Goal: Task Accomplishment & Management: Manage account settings

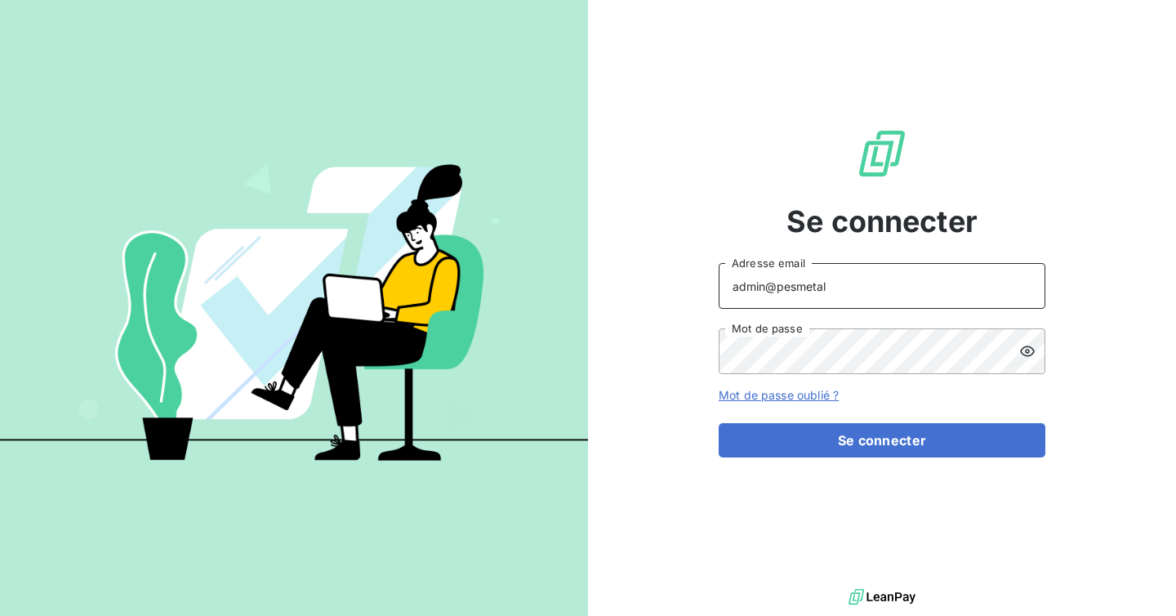
click at [846, 282] on input "admin@pesmetal" at bounding box center [882, 286] width 327 height 46
type input "admin@excovalliance"
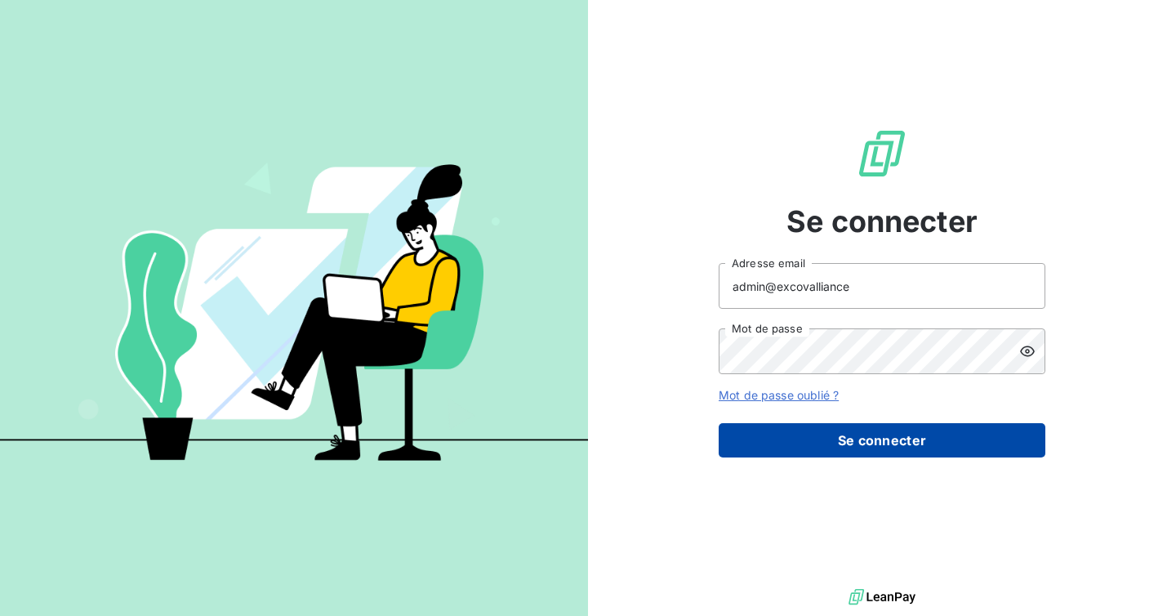
click at [832, 423] on button "Se connecter" at bounding box center [882, 440] width 327 height 34
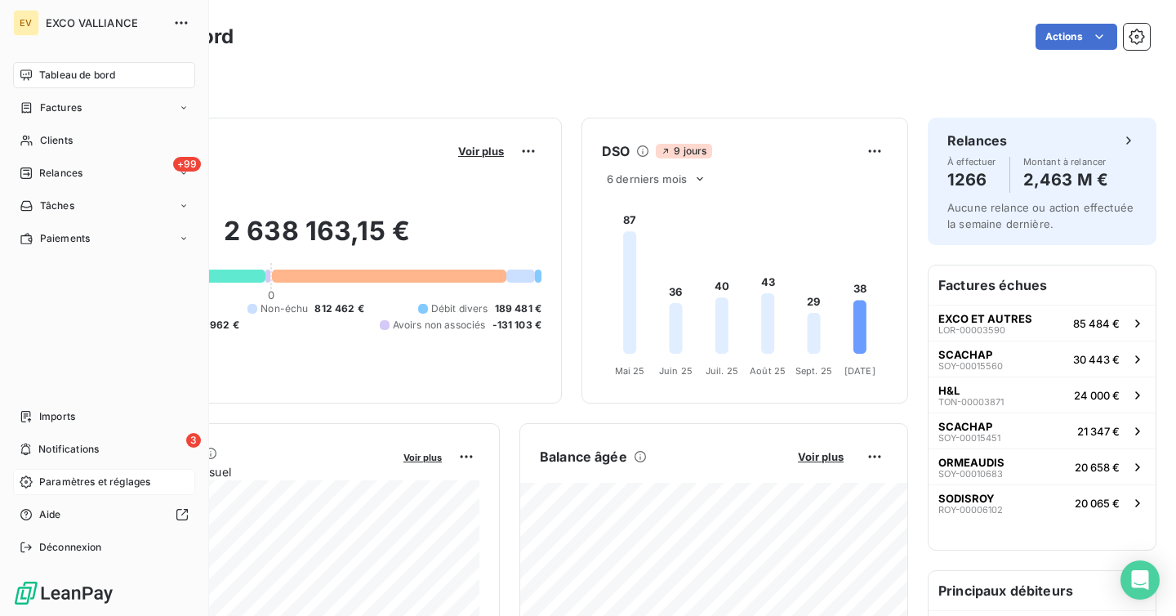
click at [69, 476] on span "Paramètres et réglages" at bounding box center [94, 482] width 111 height 15
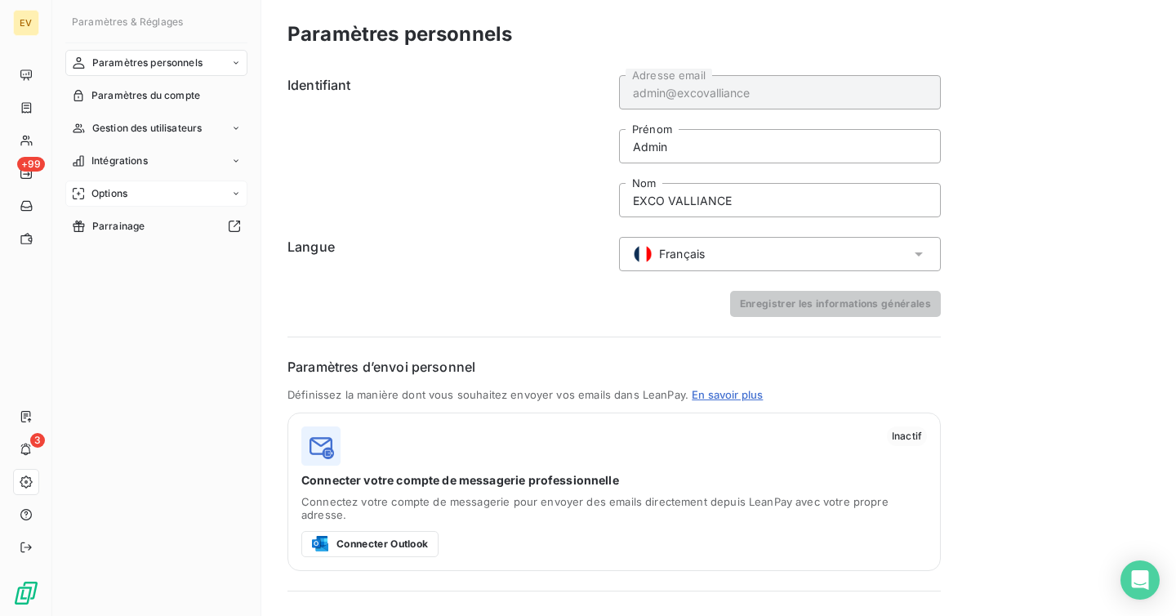
click at [125, 198] on span "Options" at bounding box center [109, 193] width 36 height 15
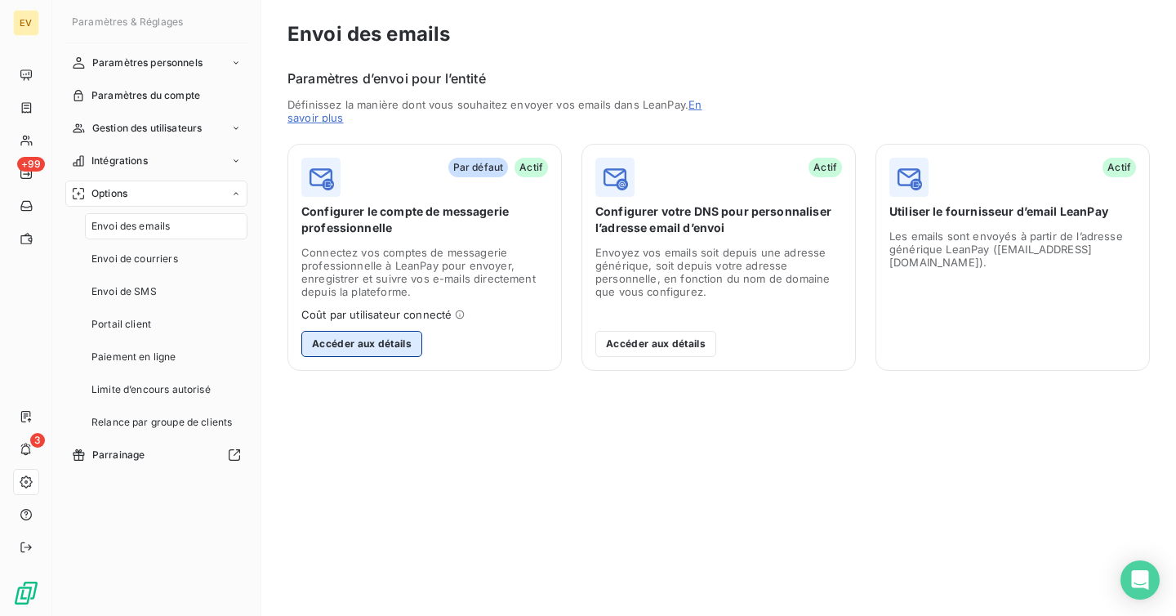
click at [402, 346] on button "Accéder aux détails" at bounding box center [361, 344] width 121 height 26
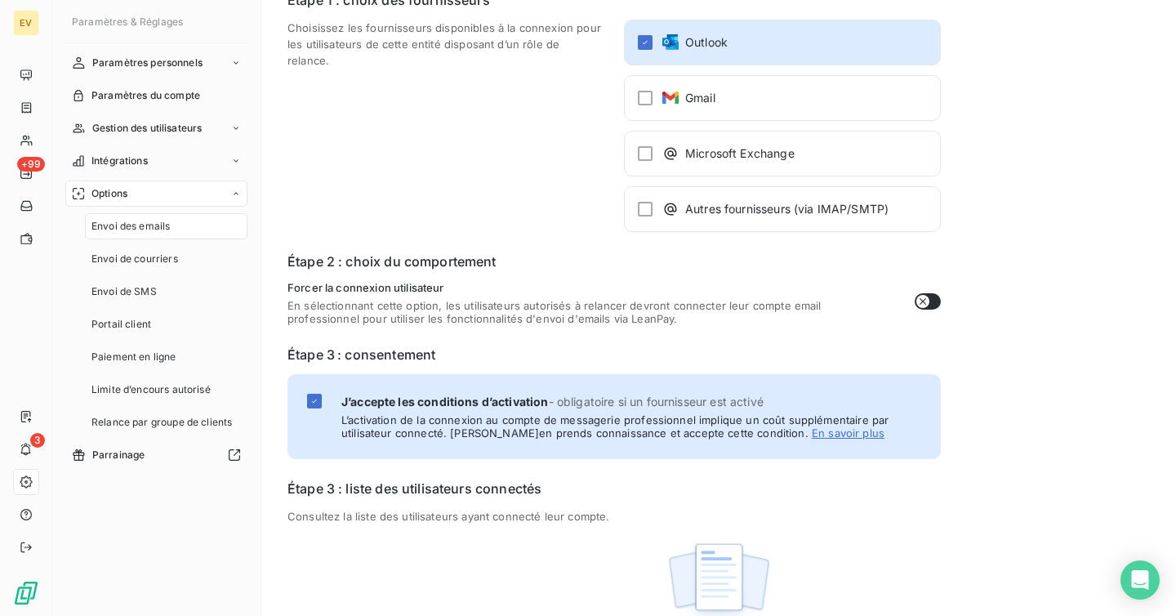
scroll to position [153, 0]
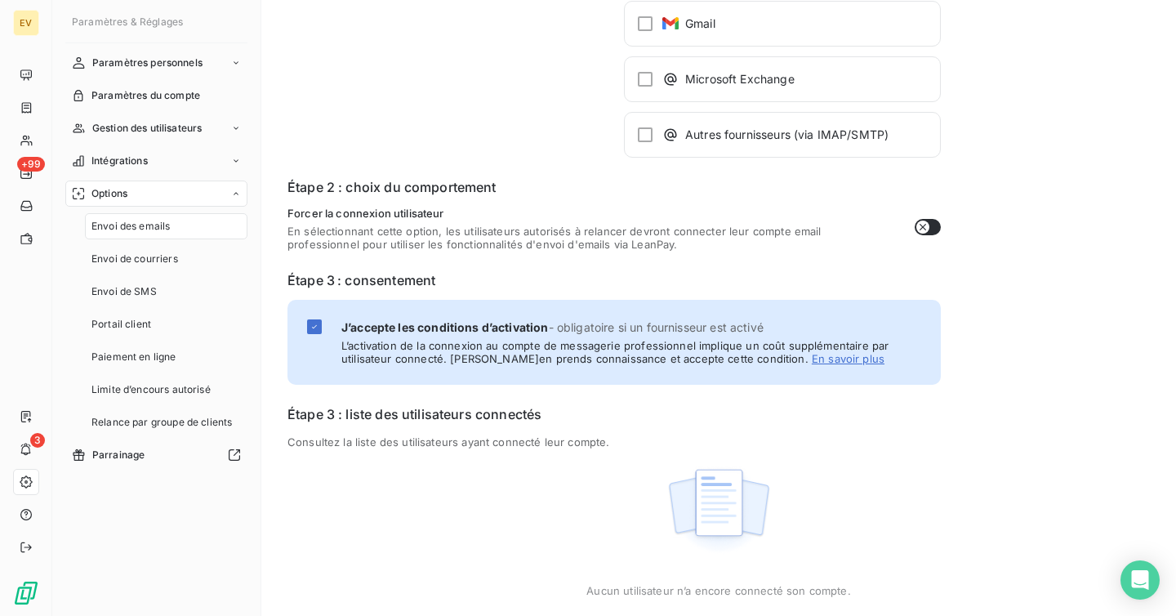
click at [176, 48] on div "Paramètres & Réglages Paramètres personnels Paramètres du compte Gestion des ut…" at bounding box center [156, 308] width 209 height 616
click at [171, 61] on span "Paramètres personnels" at bounding box center [147, 63] width 110 height 15
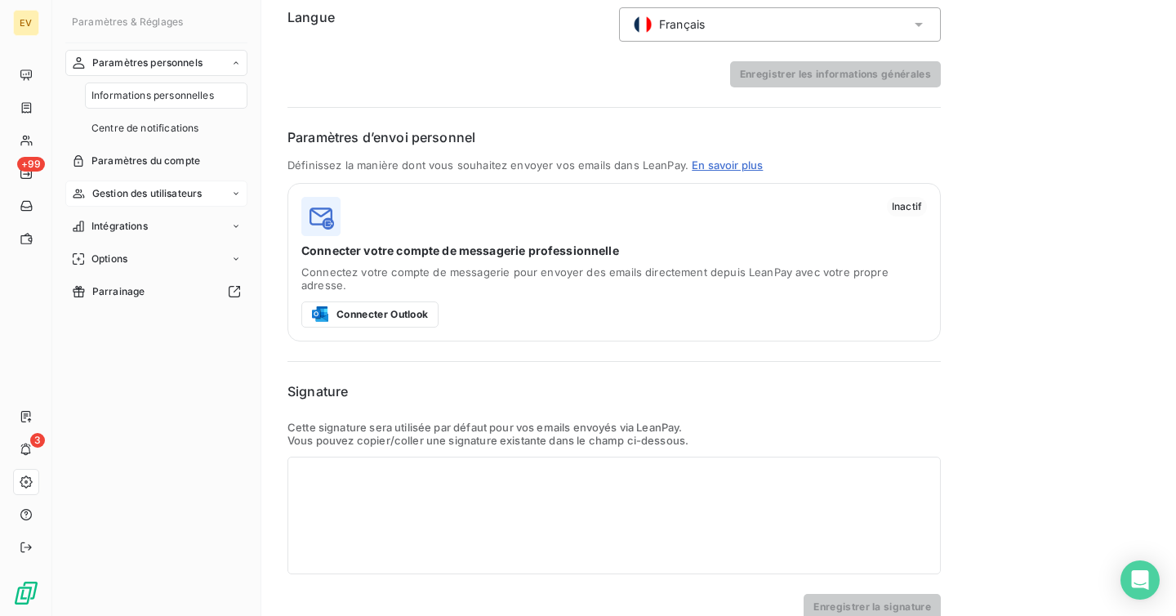
scroll to position [240, 0]
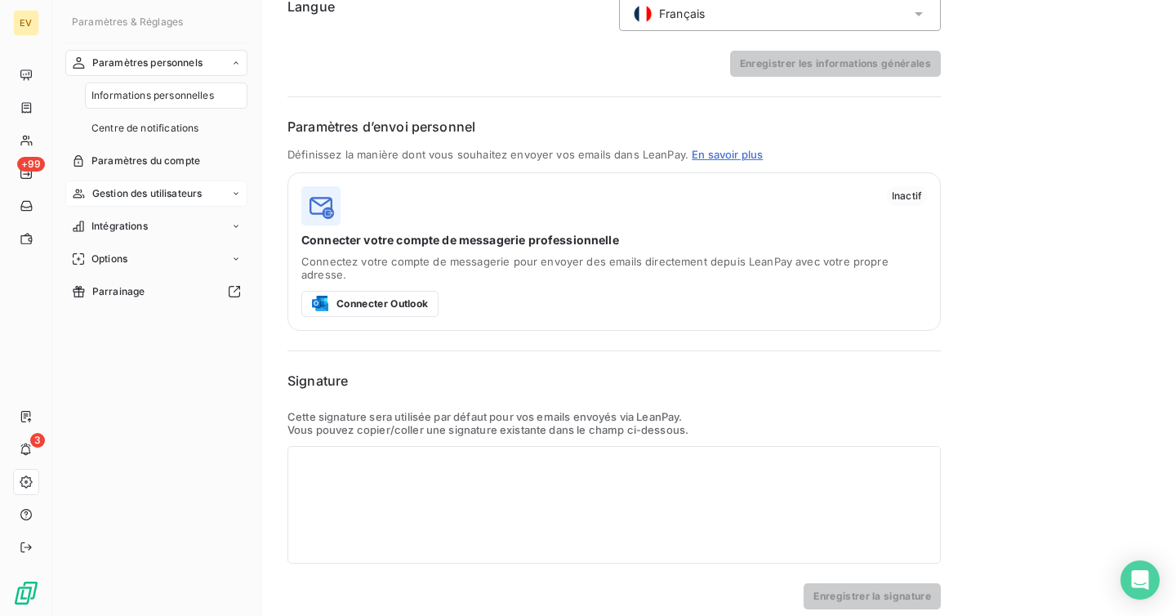
click at [156, 186] on span "Gestion des utilisateurs" at bounding box center [147, 193] width 110 height 15
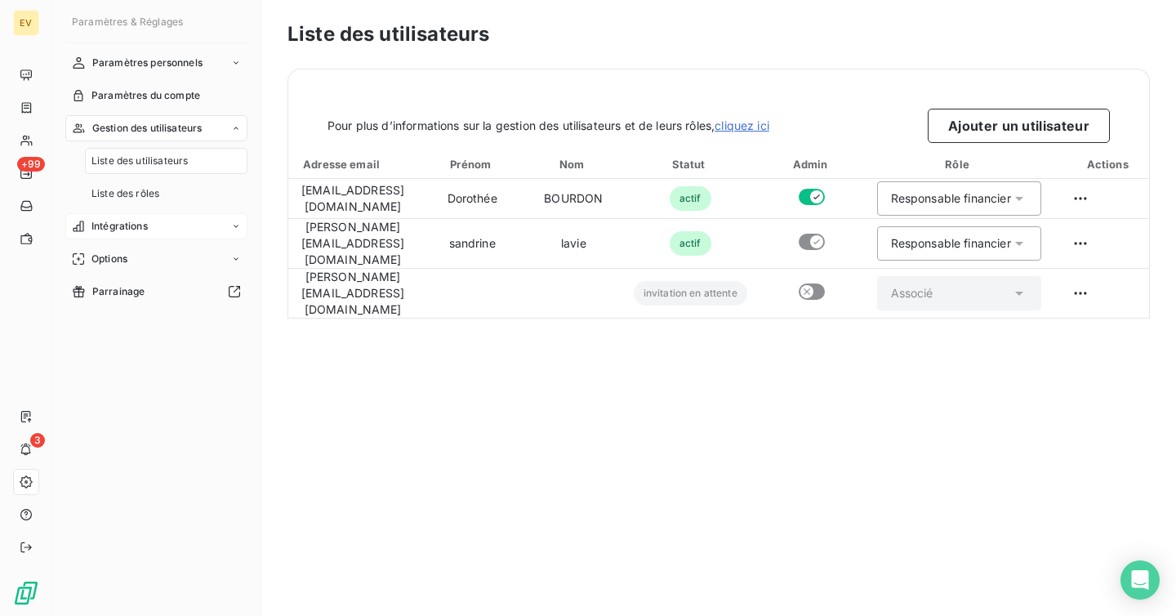
click at [137, 229] on span "Intégrations" at bounding box center [119, 226] width 56 height 15
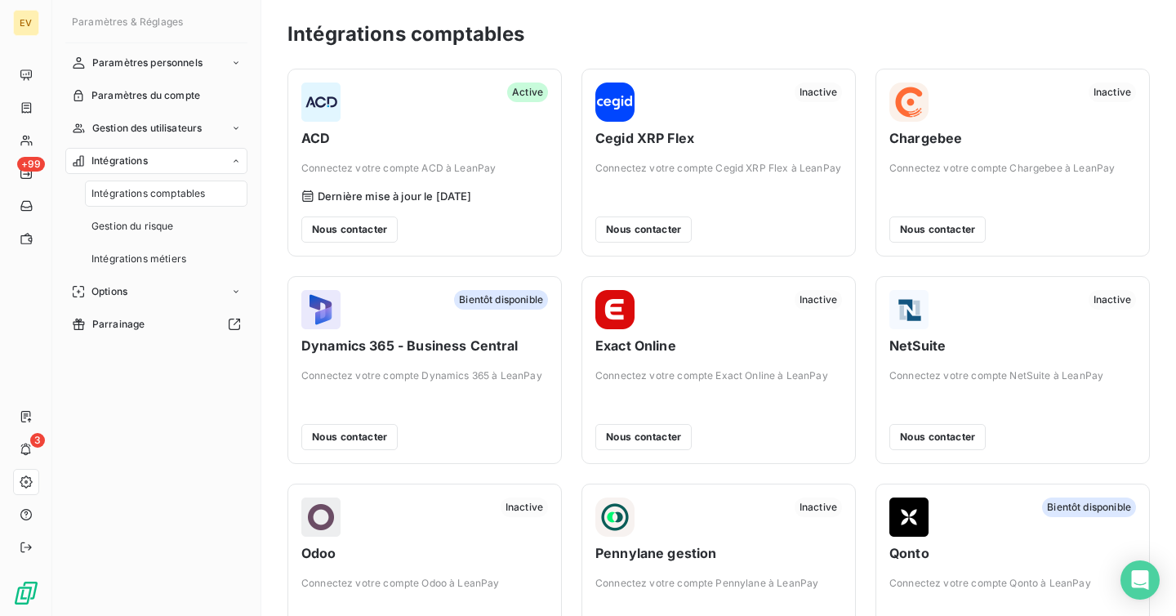
click at [123, 276] on nav "Paramètres personnels Paramètres du compte Gestion des utilisateurs Intégration…" at bounding box center [156, 194] width 182 height 288
click at [123, 290] on span "Options" at bounding box center [109, 291] width 36 height 15
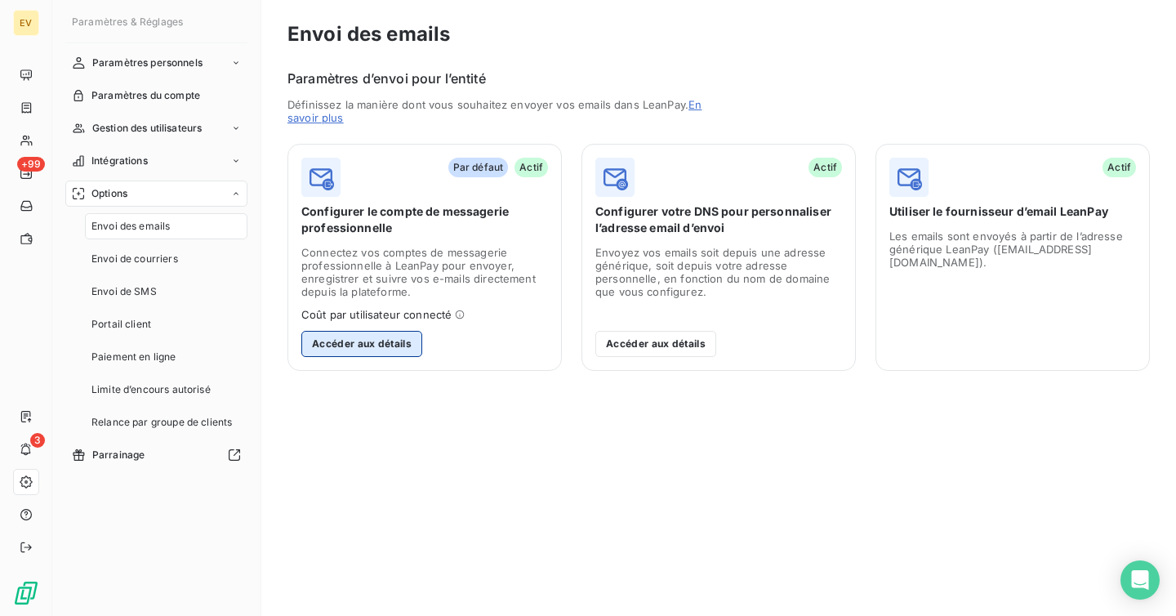
click at [356, 346] on button "Accéder aux détails" at bounding box center [361, 344] width 121 height 26
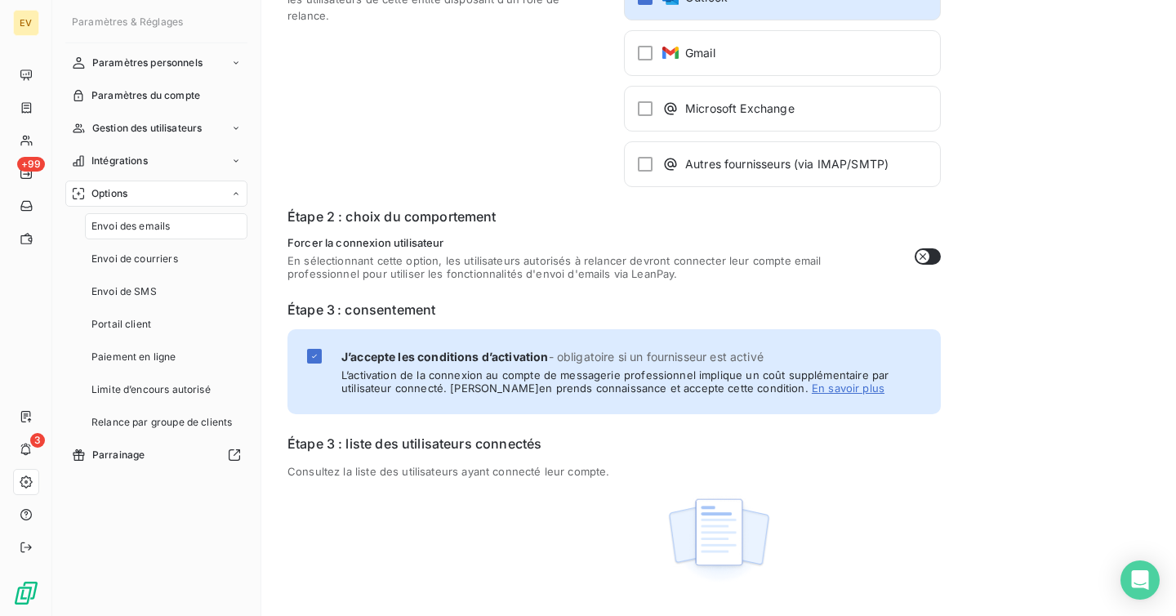
scroll to position [153, 0]
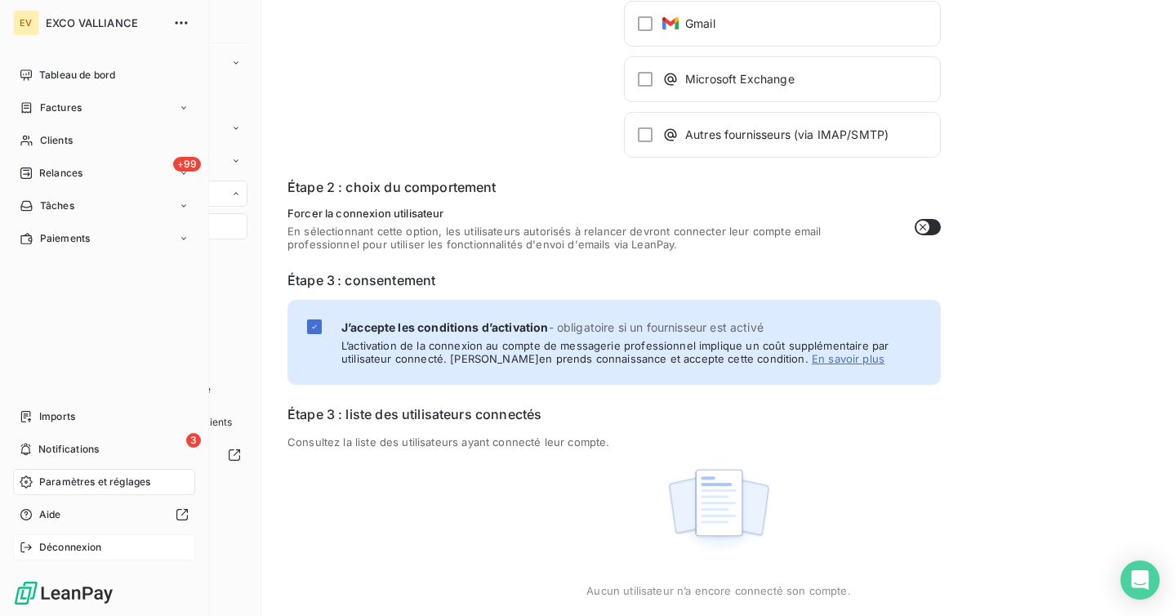
click at [66, 545] on span "Déconnexion" at bounding box center [70, 547] width 63 height 15
